Goal: Task Accomplishment & Management: Manage account settings

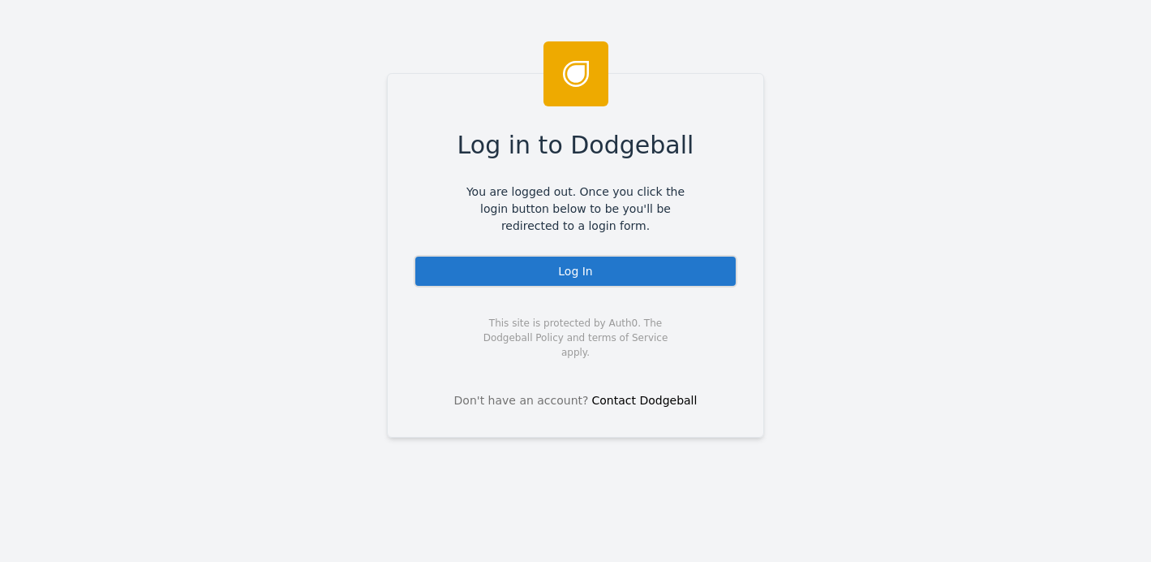
click at [459, 275] on div "Log In" at bounding box center [576, 271] width 324 height 32
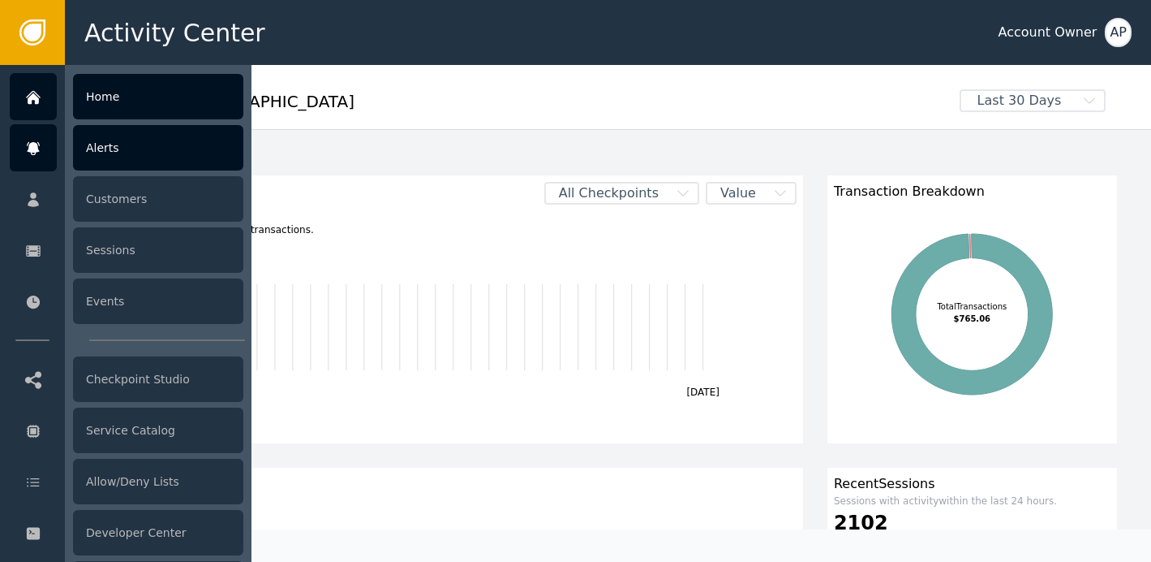
click at [19, 148] on div at bounding box center [33, 147] width 47 height 47
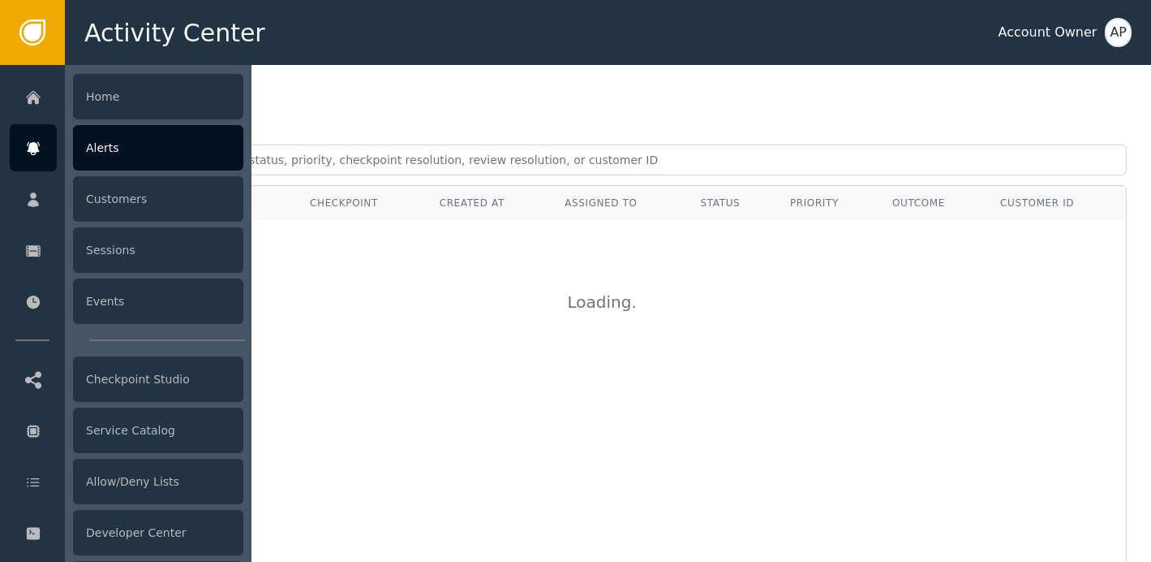
click at [157, 139] on div "Alerts" at bounding box center [158, 147] width 170 height 45
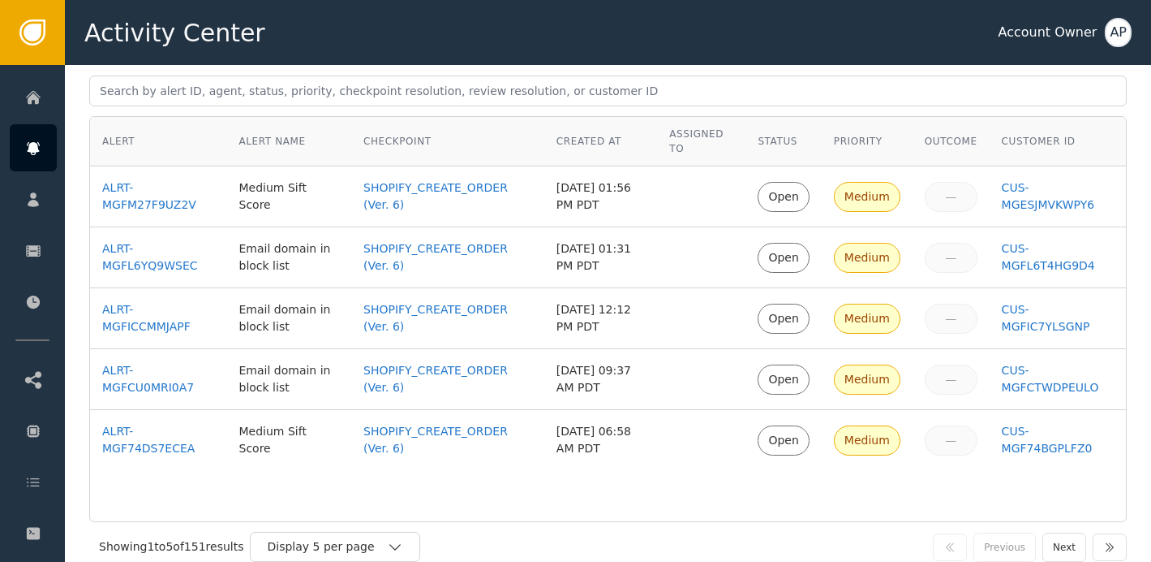
scroll to position [119, 0]
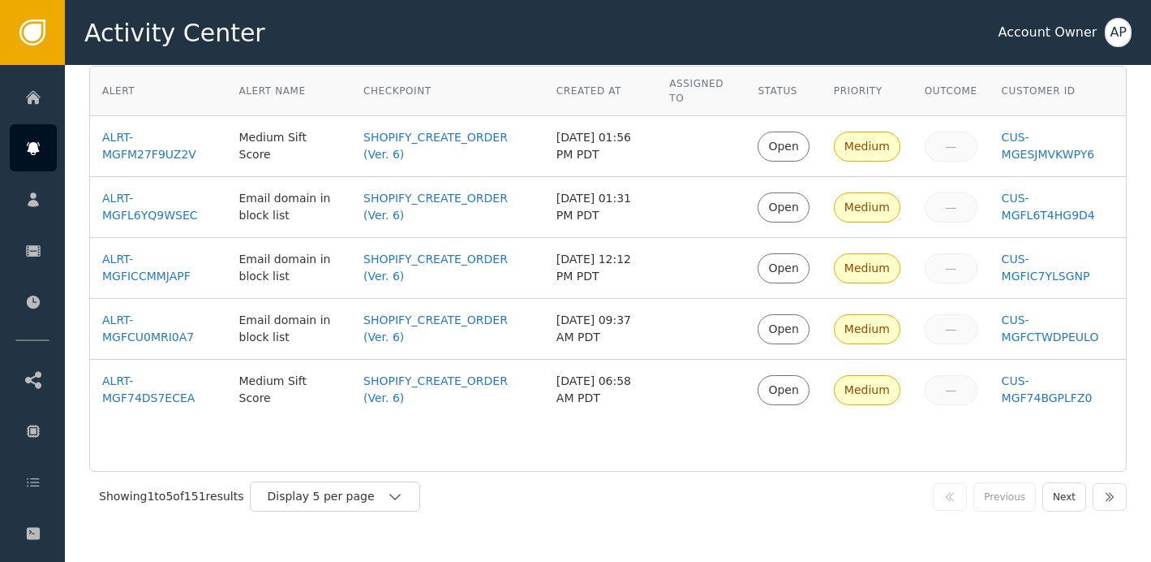
click at [355, 513] on div "Showing 1 to 5 of 151 results Display 5 per page Previous Next" at bounding box center [608, 495] width 1038 height 49
click at [361, 496] on div "Display 5 per page" at bounding box center [327, 496] width 120 height 17
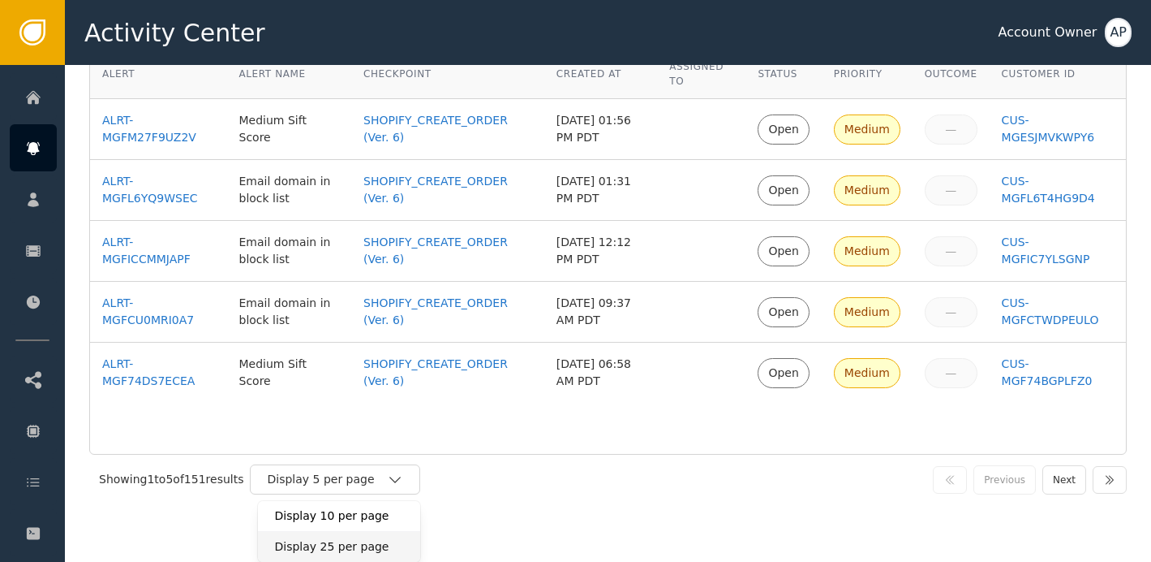
click at [351, 553] on div "Display 25 per page" at bounding box center [339, 546] width 130 height 17
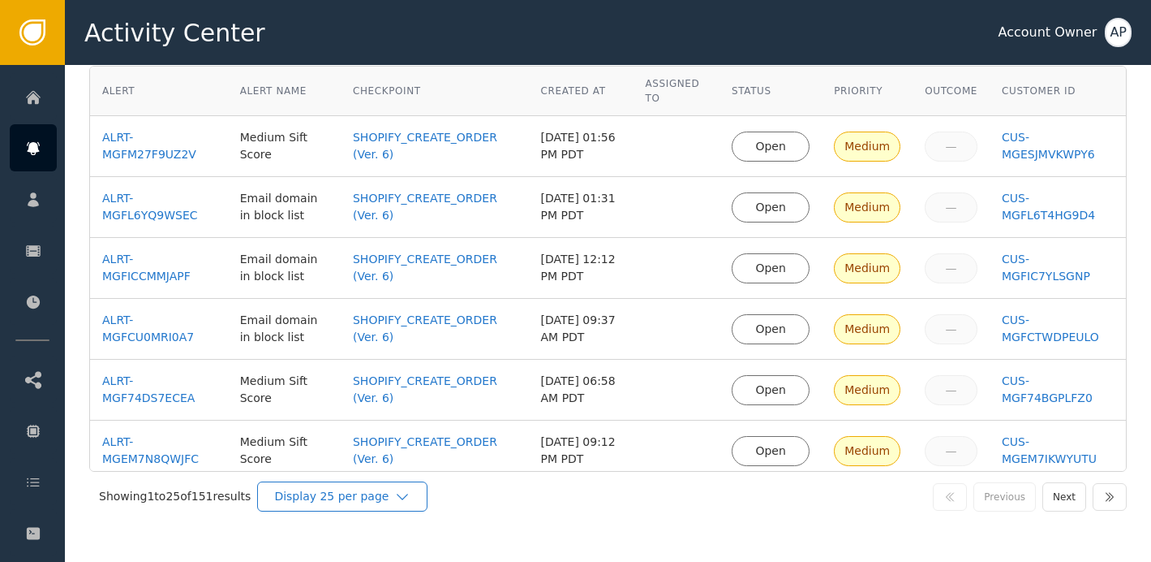
click at [346, 504] on div "Display 25 per page" at bounding box center [334, 496] width 120 height 17
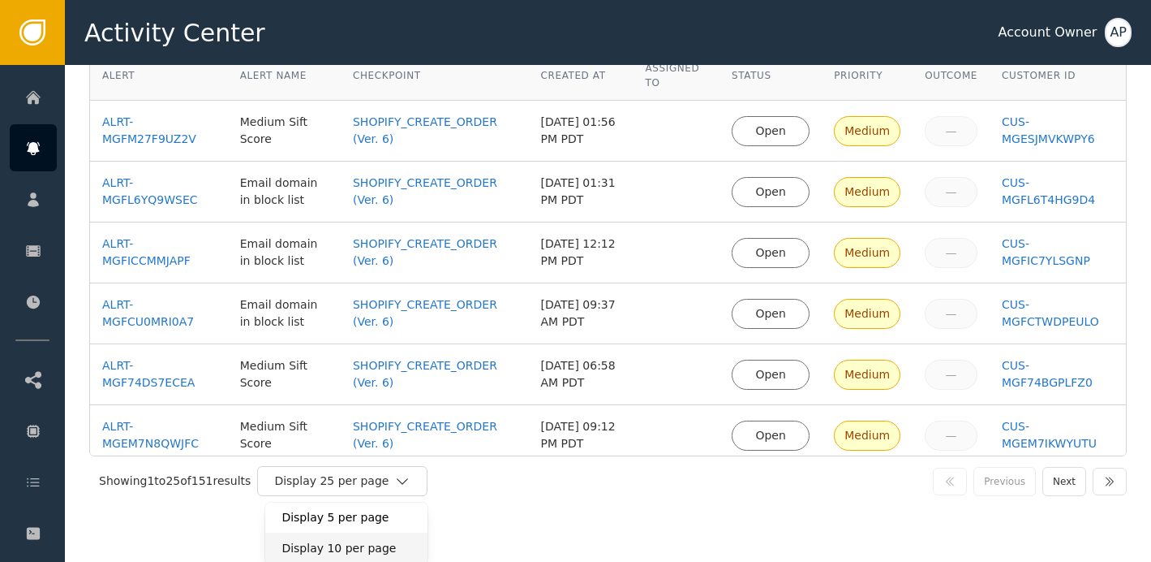
scroll to position [136, 0]
drag, startPoint x: 353, startPoint y: 553, endPoint x: 509, endPoint y: 551, distance: 155.8
click at [510, 552] on div "Alerts Alert Alert Name Checkpoint Created At Assigned To Status Priority Outco…" at bounding box center [608, 313] width 1087 height 497
click at [527, 512] on div "Alerts Alert Alert Name Checkpoint Created At Assigned To Status Priority Outco…" at bounding box center [608, 237] width 1087 height 616
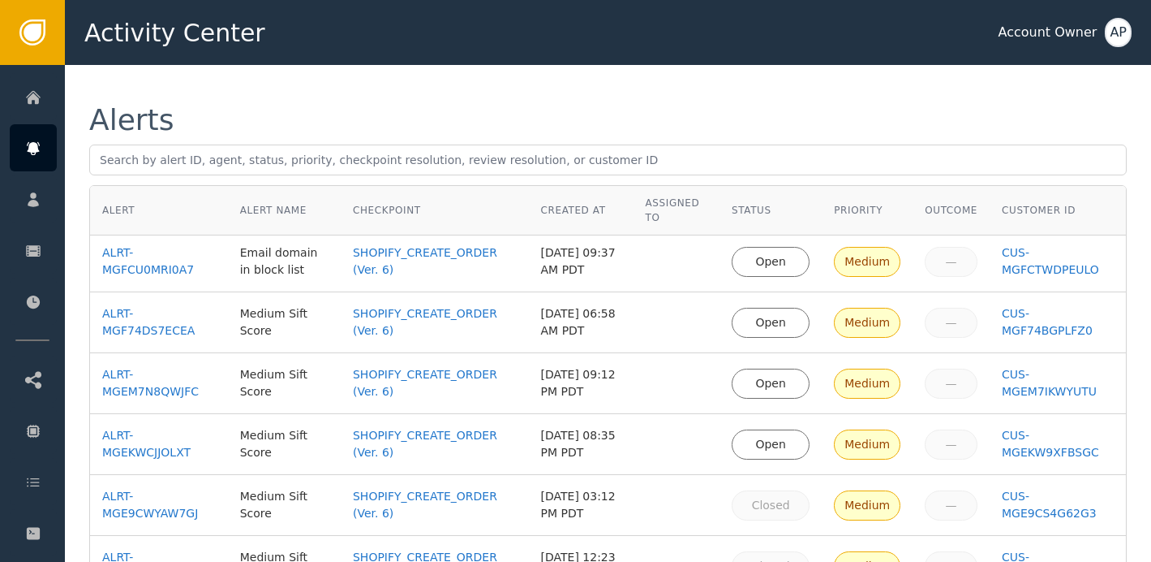
scroll to position [183, 0]
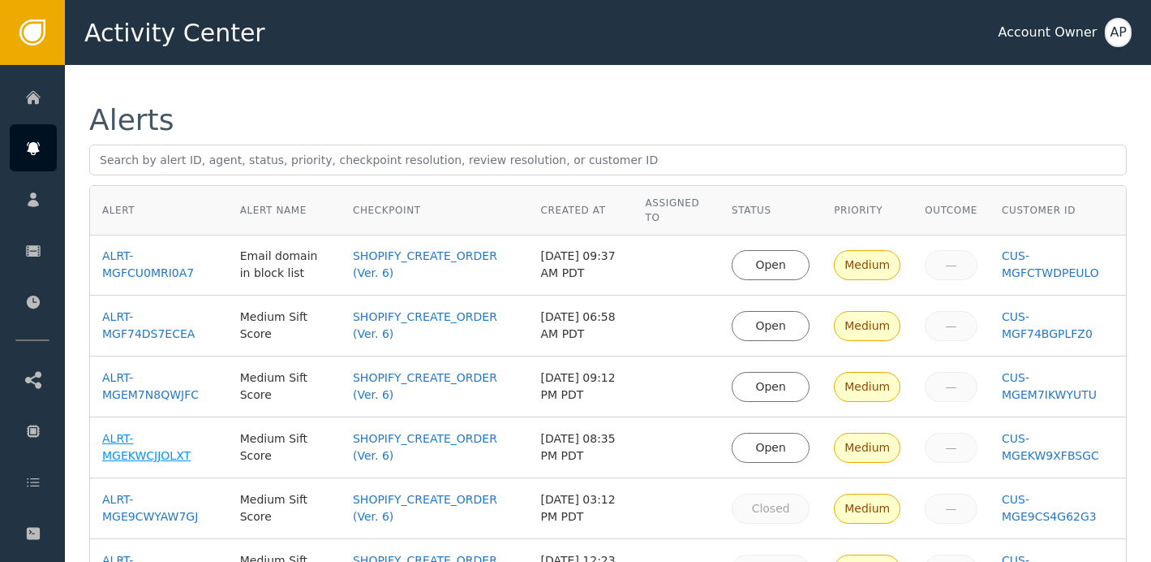
click at [200, 459] on div "ALRT-MGEKWCJJOLXT" at bounding box center [159, 447] width 114 height 34
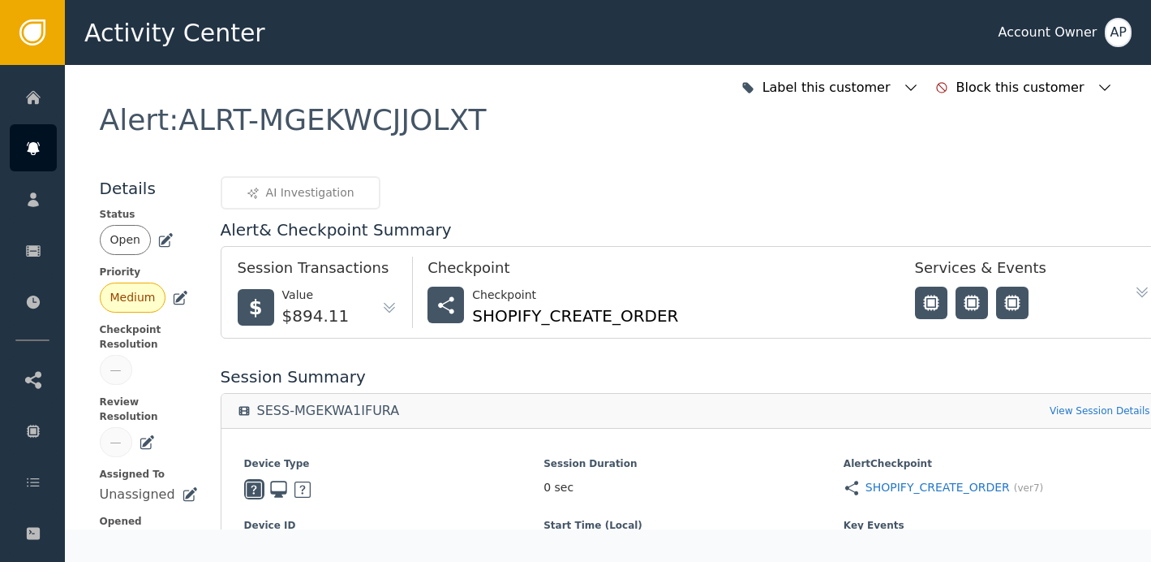
click at [159, 232] on icon at bounding box center [165, 240] width 16 height 16
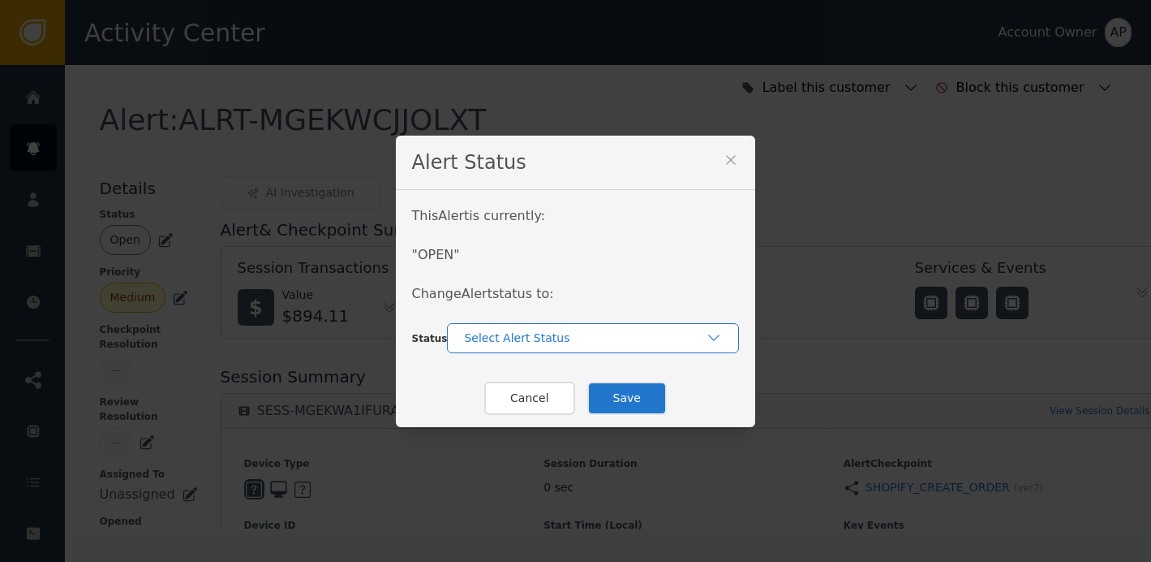
click at [534, 343] on div "Select Alert Status" at bounding box center [585, 337] width 242 height 17
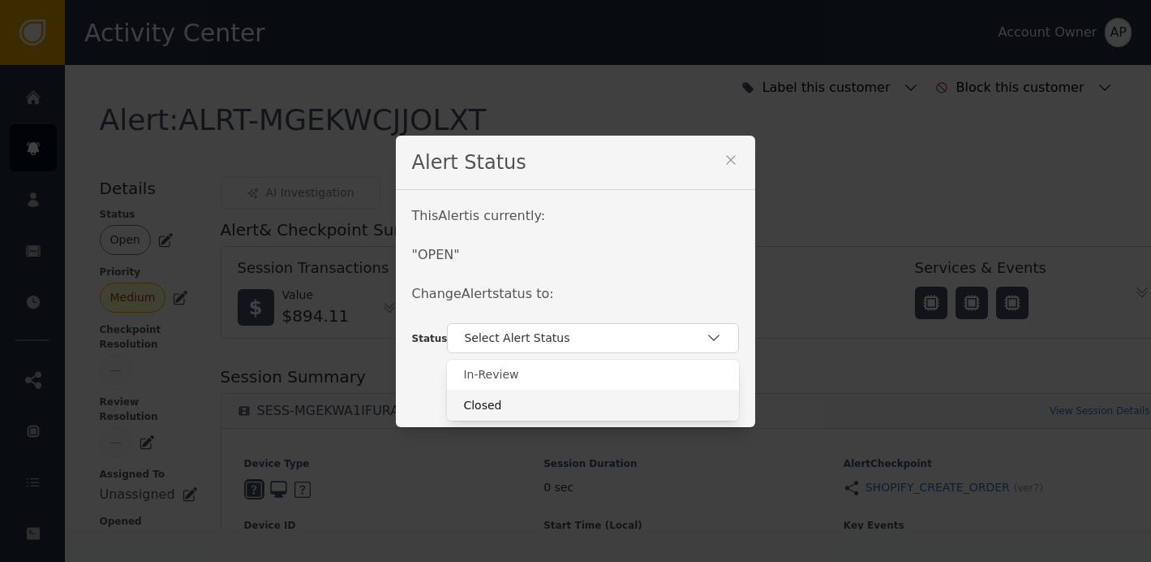
click at [543, 394] on div "Closed" at bounding box center [593, 405] width 292 height 31
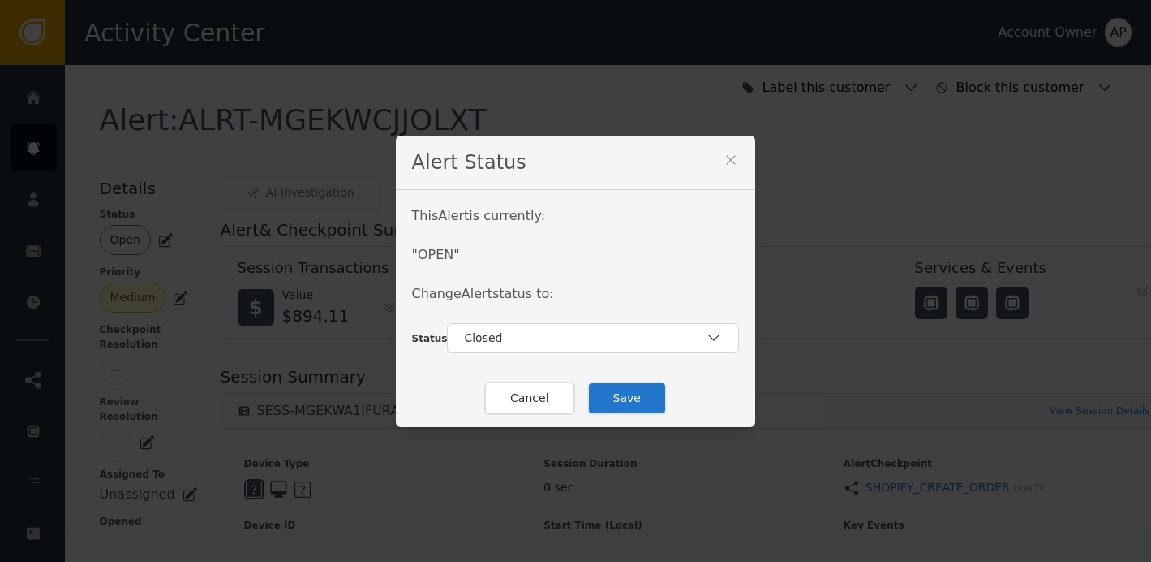
click at [620, 400] on button "Save" at bounding box center [627, 397] width 80 height 33
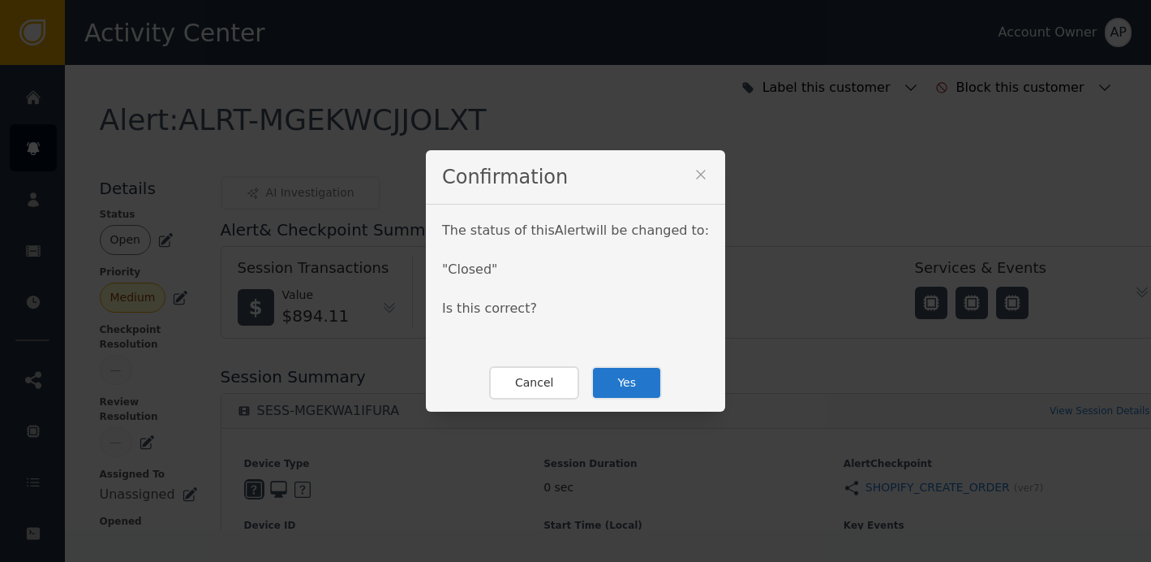
click at [616, 379] on button "Yes" at bounding box center [627, 382] width 71 height 33
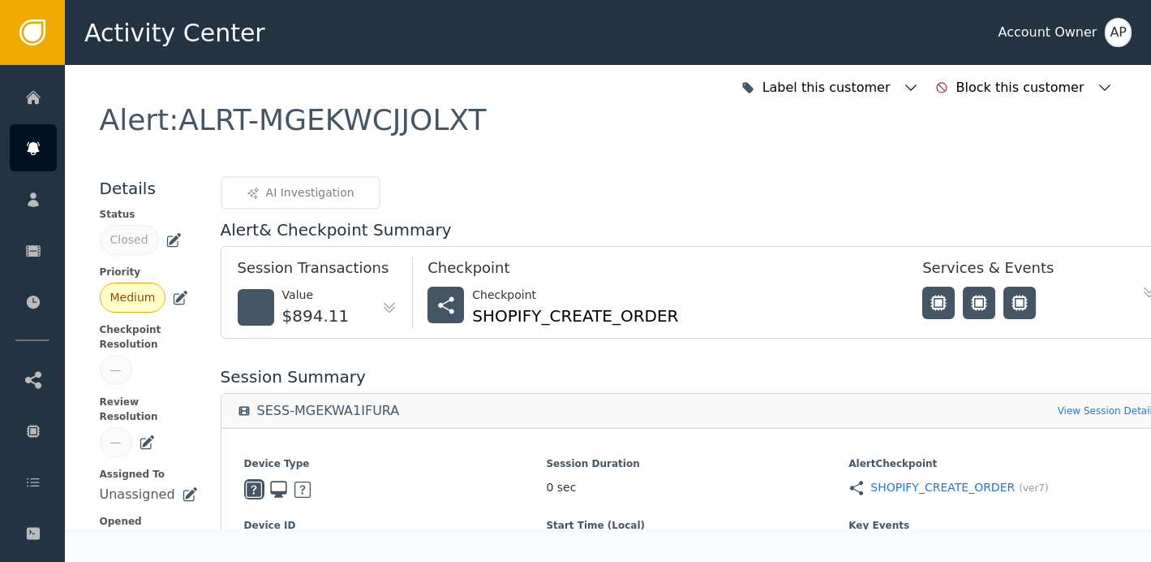
click at [303, 121] on div "Alert : ALRT-MGEKWCJJOLXT" at bounding box center [293, 119] width 387 height 29
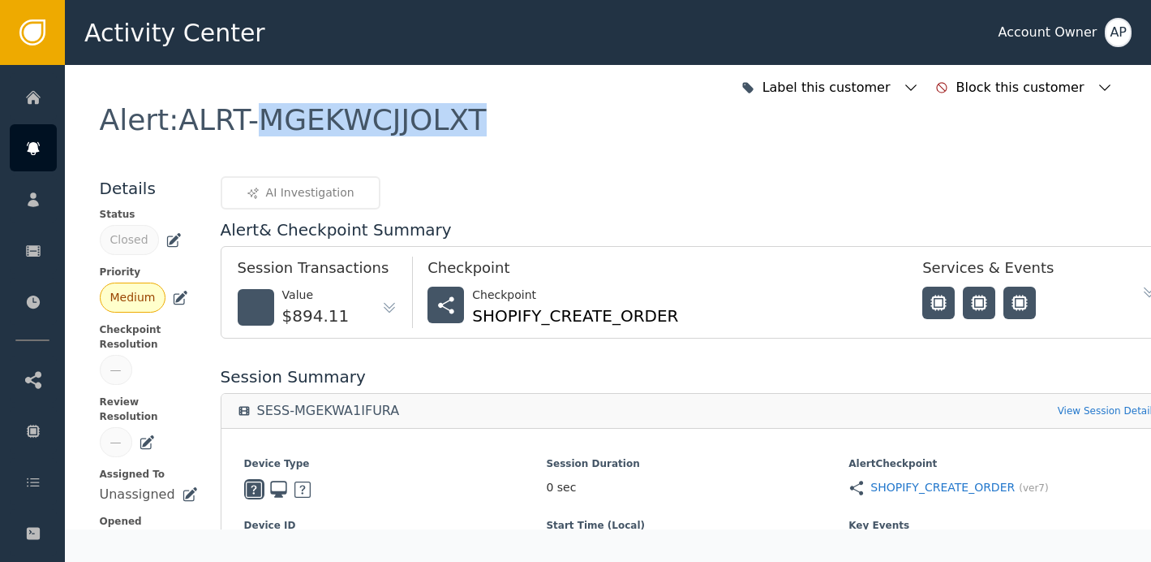
click at [303, 121] on div "Alert : ALRT-MGEKWCJJOLXT" at bounding box center [293, 119] width 387 height 29
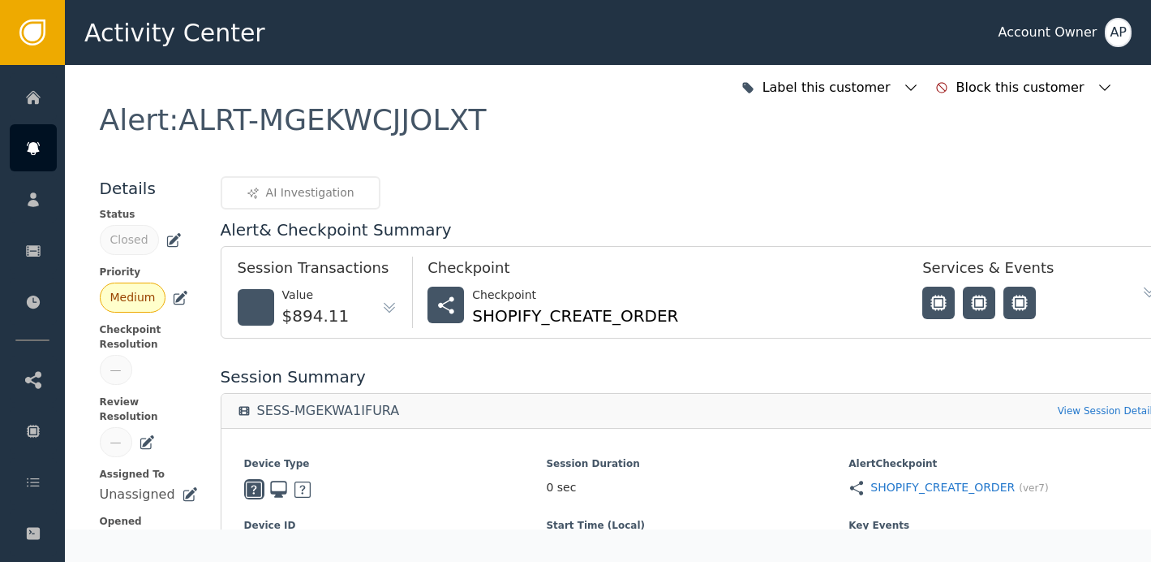
click at [167, 105] on div "Alert : ALRT-MGEKWCJJOLXT" at bounding box center [293, 119] width 387 height 29
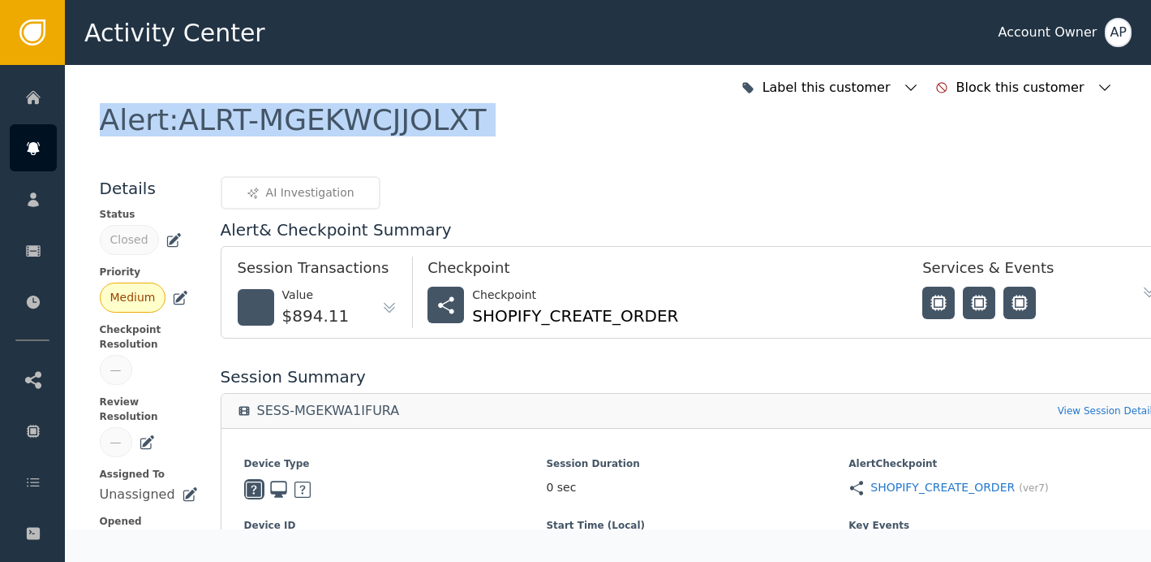
drag, startPoint x: 171, startPoint y: 116, endPoint x: 457, endPoint y: 131, distance: 286.0
click at [467, 135] on div "Alert : ALRT-MGEKWCJJOLXT" at bounding box center [293, 119] width 387 height 29
click at [457, 131] on div "Alert : ALRT-MGEKWCJJOLXT" at bounding box center [293, 119] width 387 height 29
drag, startPoint x: 471, startPoint y: 129, endPoint x: 251, endPoint y: 123, distance: 220.0
click at [251, 123] on div "Alert : ALRT-MGEKWCJJOLXT" at bounding box center [293, 119] width 387 height 29
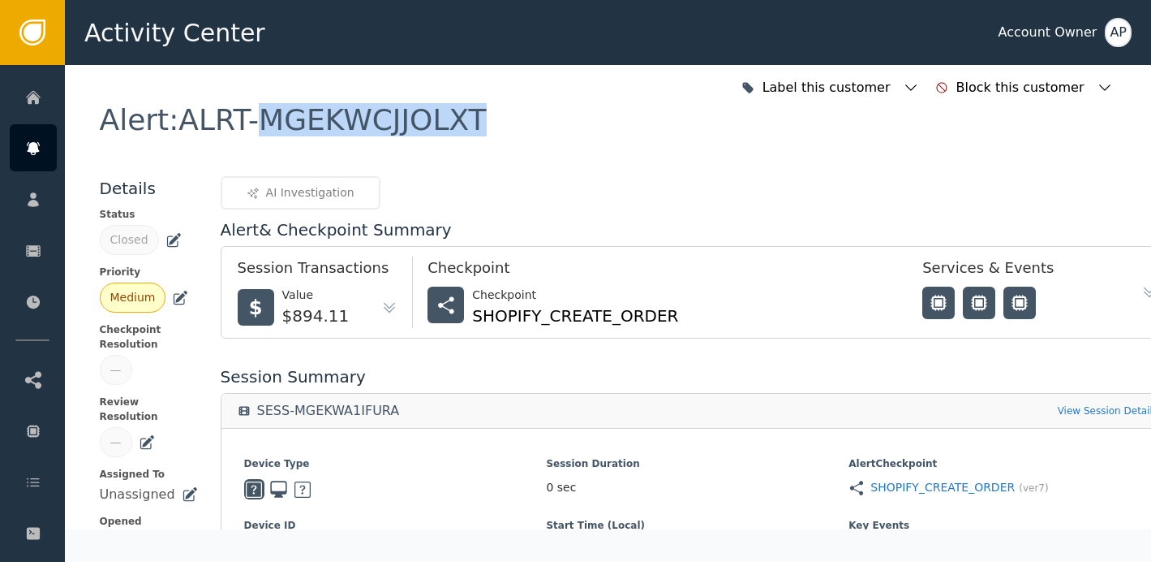
copy div "MGEKWCJJOLXT"
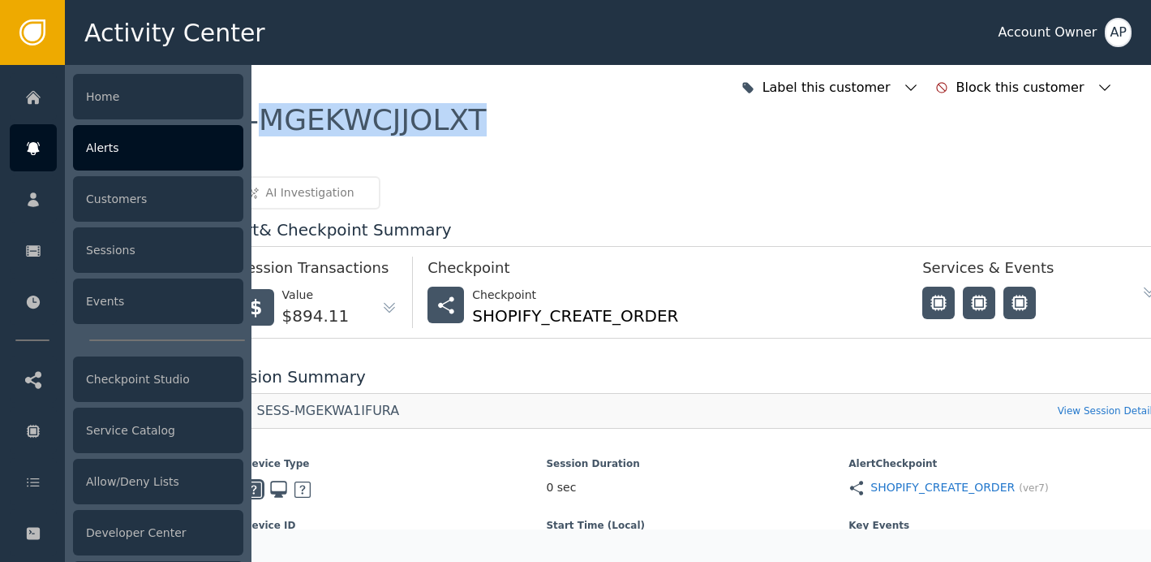
click at [40, 144] on icon at bounding box center [33, 149] width 16 height 18
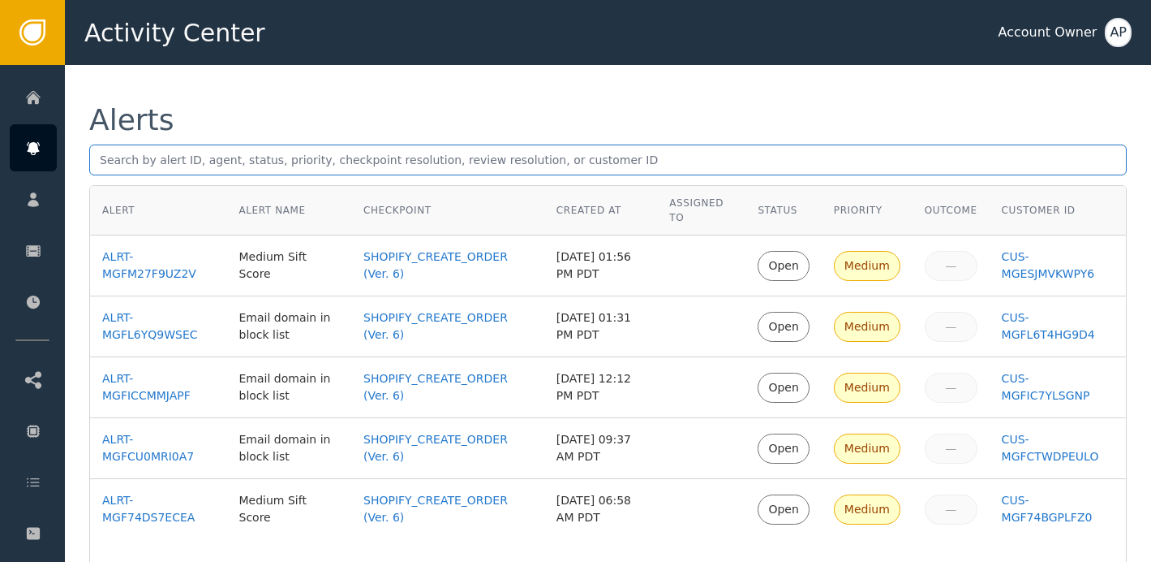
scroll to position [119, 0]
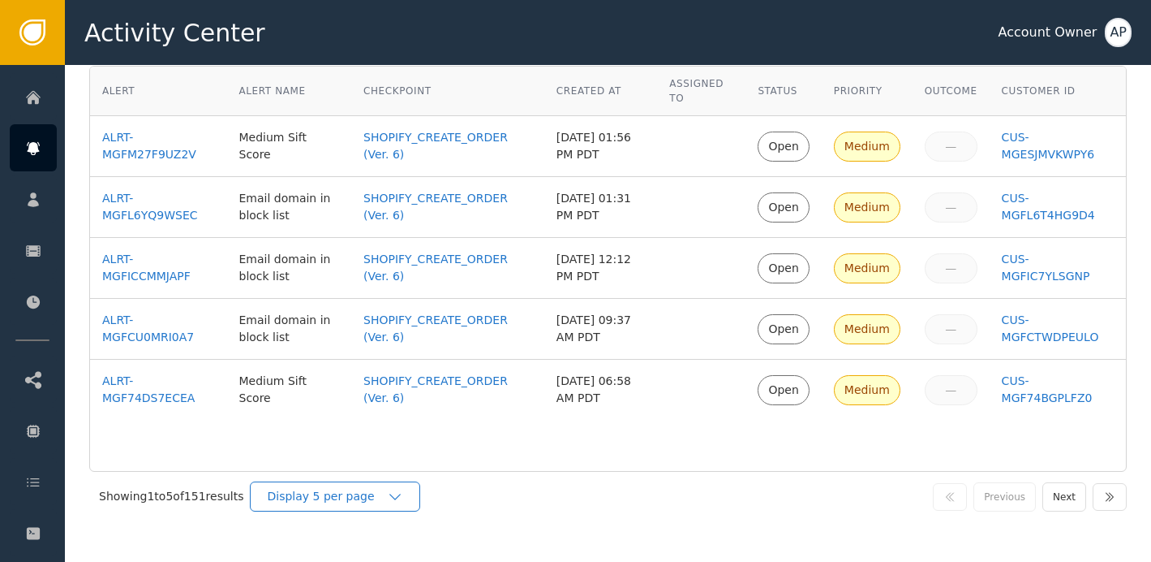
click at [342, 493] on div "Display 5 per page" at bounding box center [327, 496] width 120 height 17
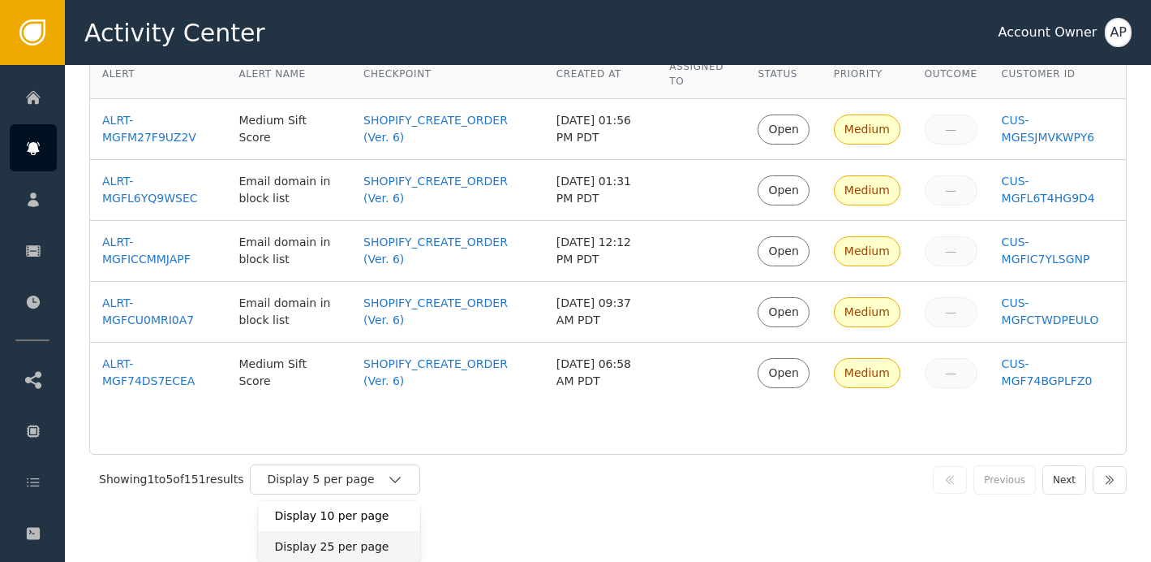
click at [340, 543] on div "Display 25 per page" at bounding box center [339, 546] width 130 height 17
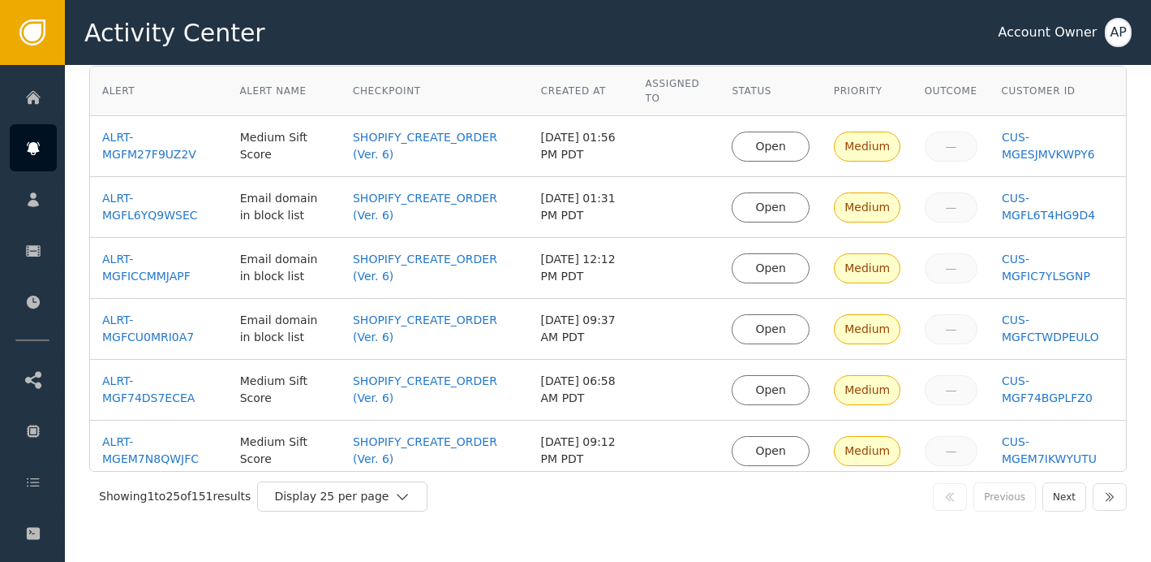
scroll to position [251, 0]
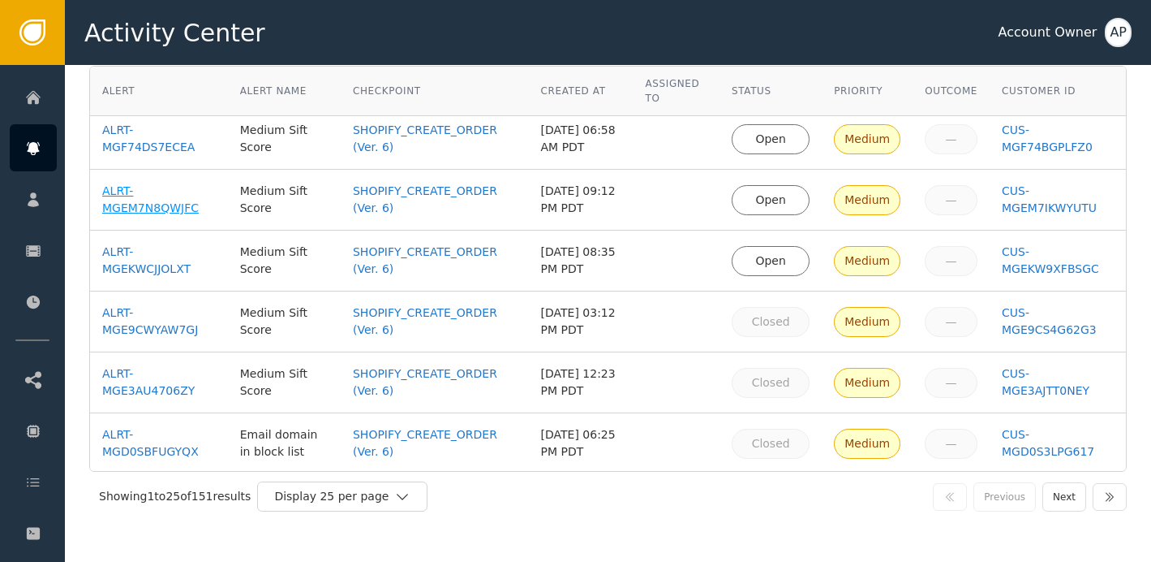
click at [161, 192] on div "ALRT-MGEM7N8QWJFC" at bounding box center [159, 200] width 114 height 34
